Goal: Navigation & Orientation: Find specific page/section

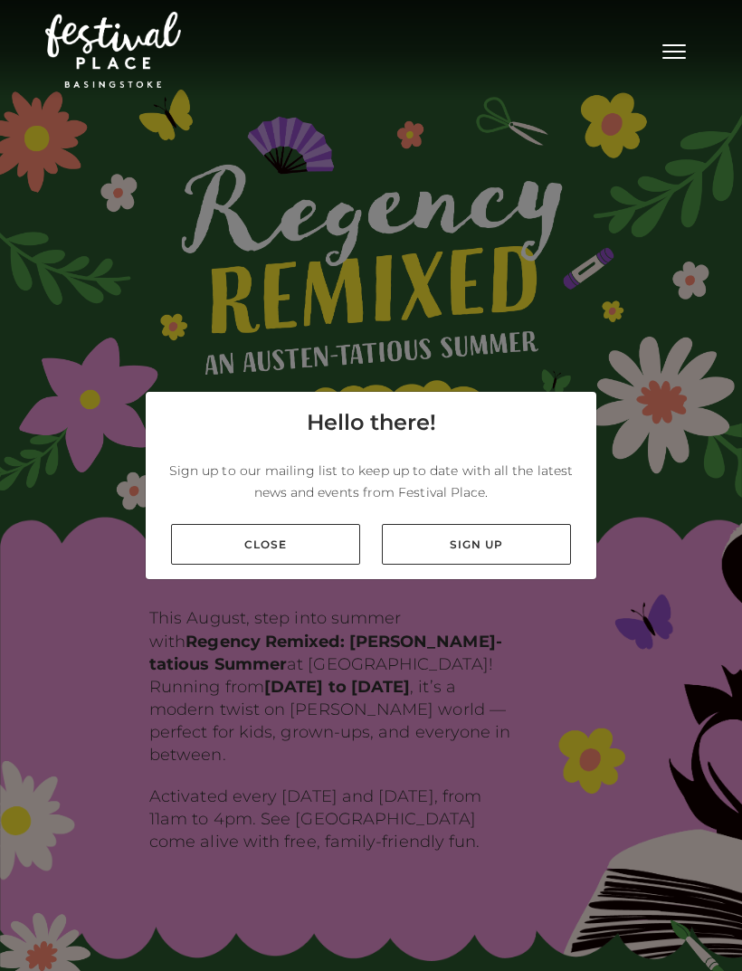
click at [315, 565] on link "Close" at bounding box center [265, 544] width 189 height 41
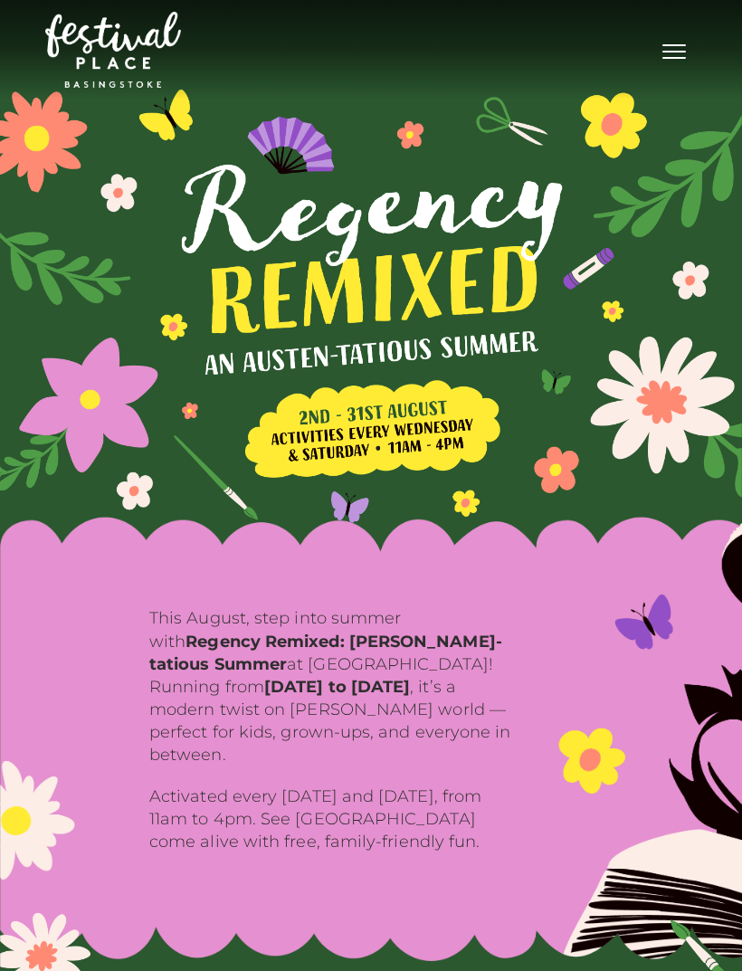
click at [679, 55] on button "Toggle navigation" at bounding box center [674, 49] width 45 height 26
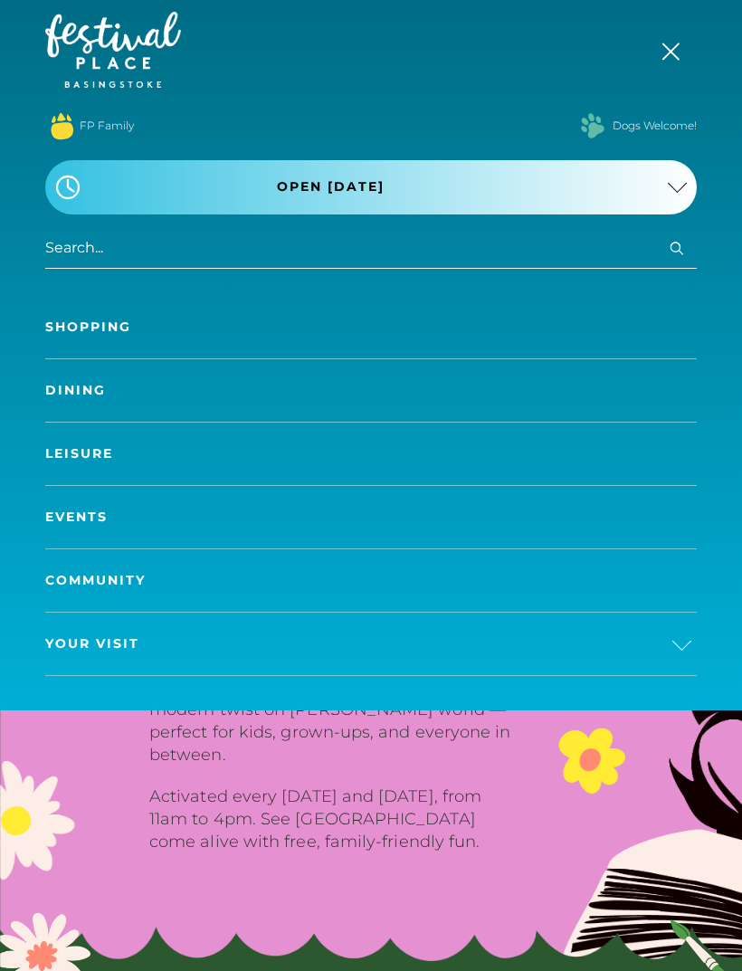
click at [151, 645] on link "Your Visit" at bounding box center [371, 644] width 652 height 62
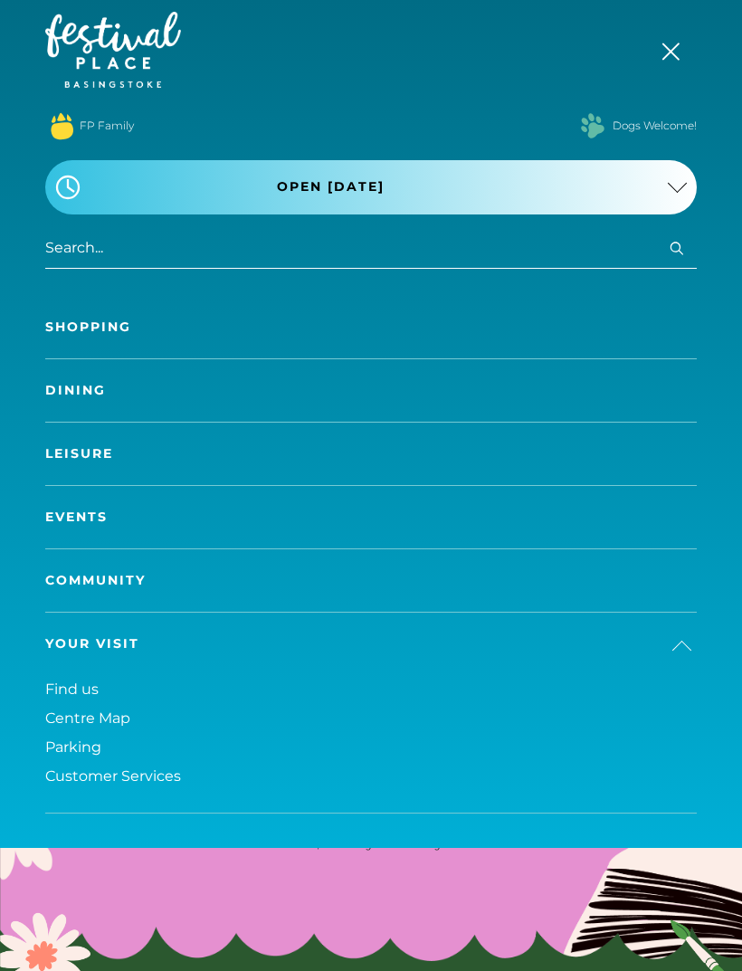
click at [81, 751] on span "Parking" at bounding box center [73, 747] width 56 height 17
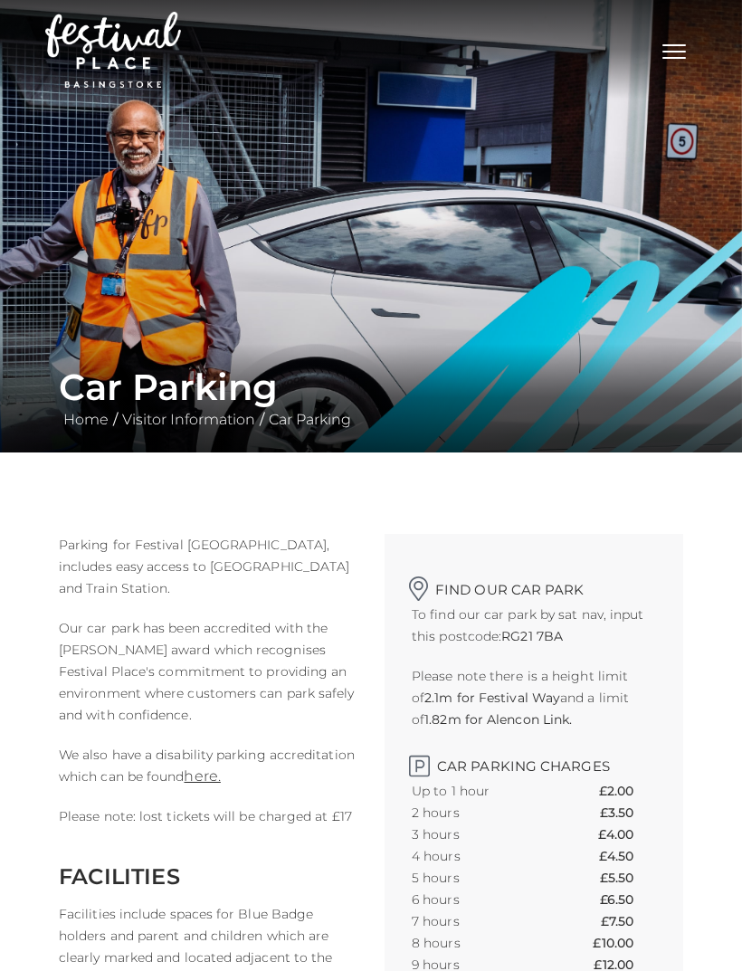
click at [670, 59] on span "Toggle navigation" at bounding box center [675, 58] width 24 height 2
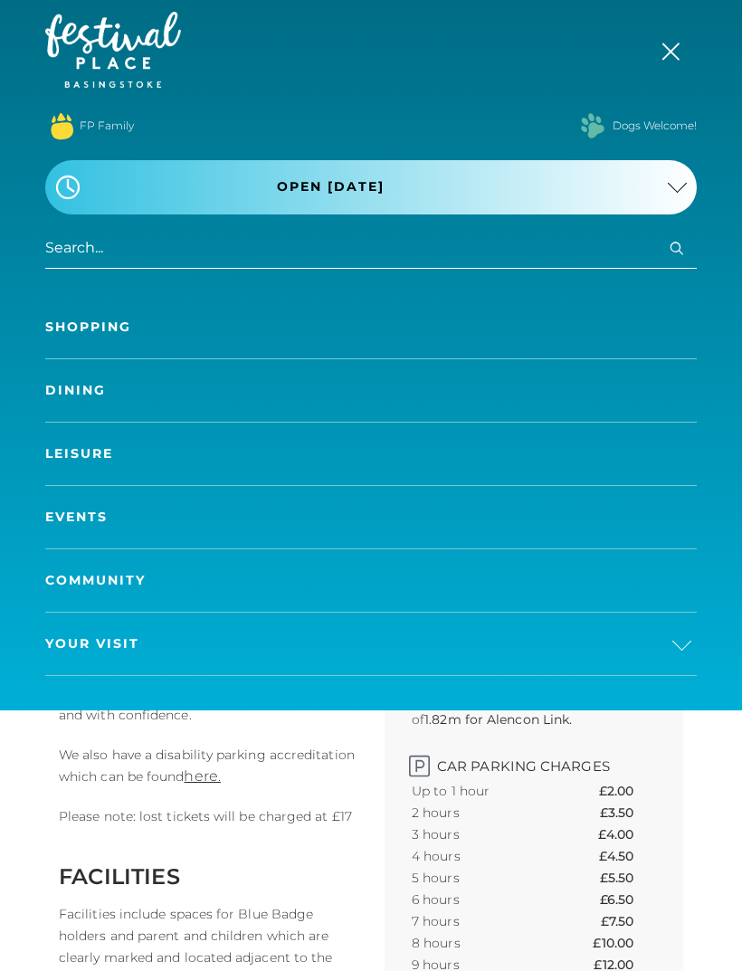
click at [180, 380] on link "Dining" at bounding box center [371, 390] width 652 height 62
click at [190, 325] on link "Shopping" at bounding box center [371, 327] width 652 height 62
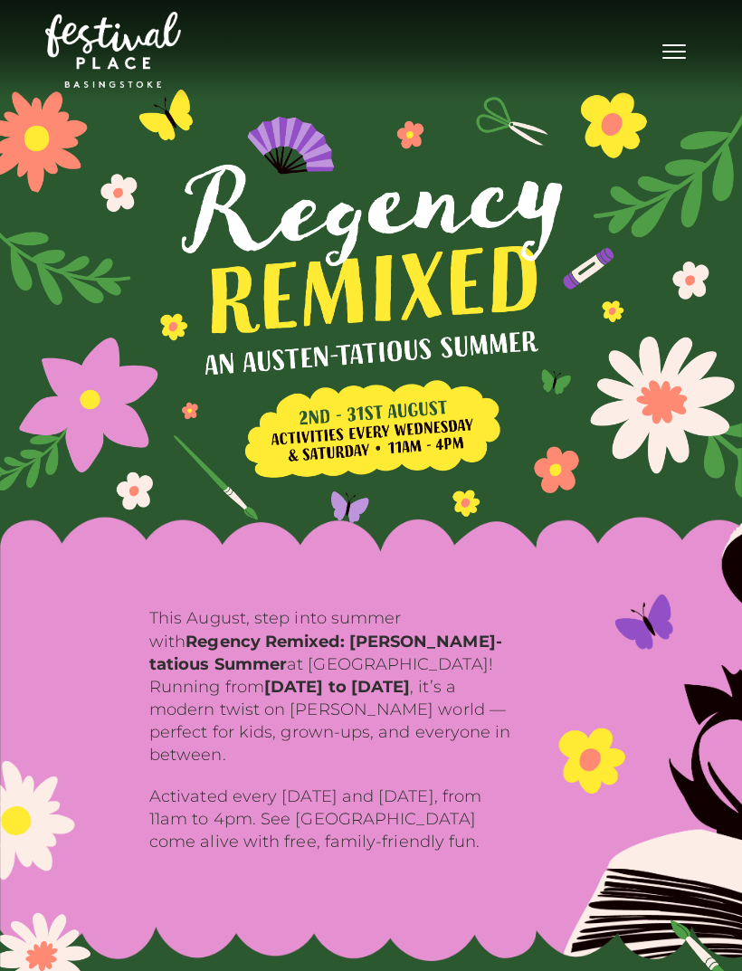
click at [666, 61] on button "Toggle navigation" at bounding box center [674, 49] width 45 height 26
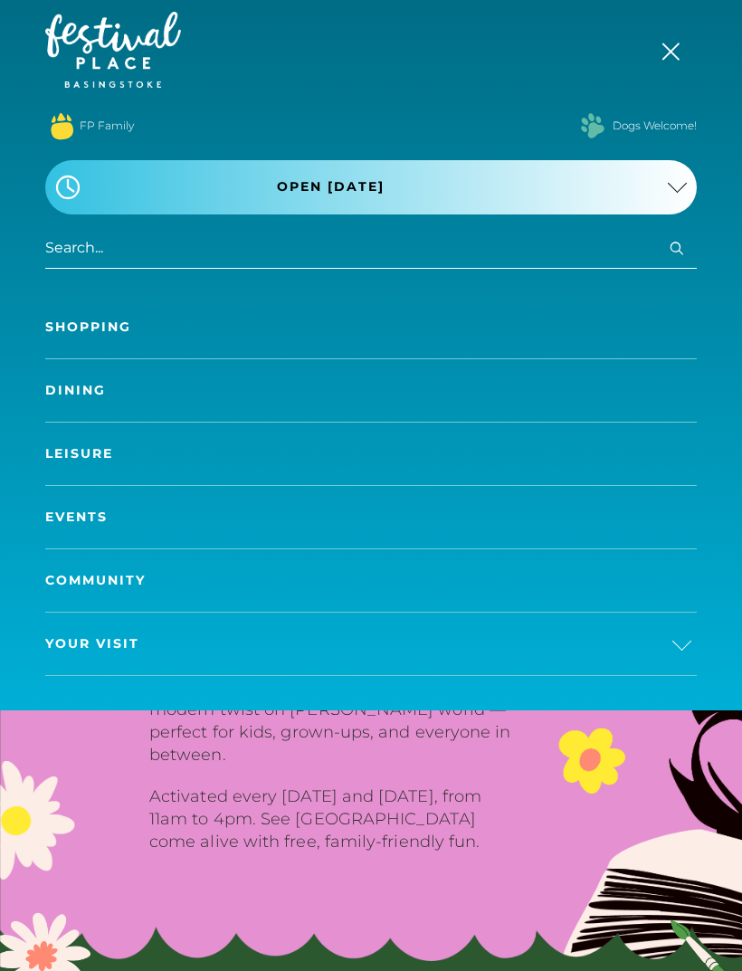
click at [131, 646] on span "Your Visit" at bounding box center [92, 644] width 94 height 19
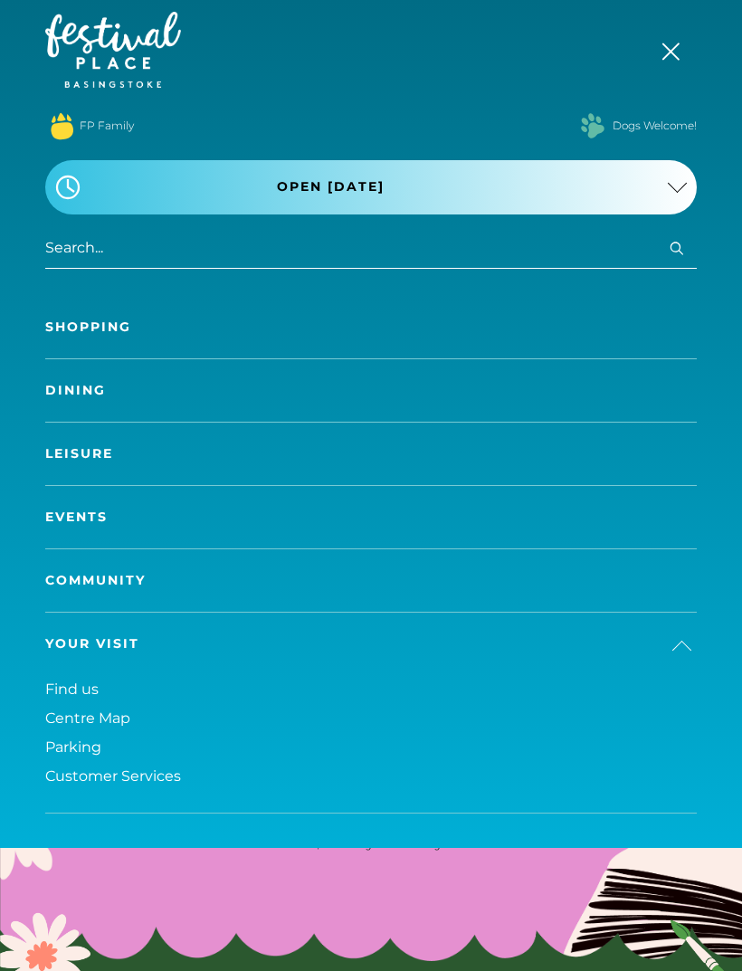
click at [85, 752] on span "Parking" at bounding box center [73, 747] width 56 height 17
